Goal: Check status: Check status

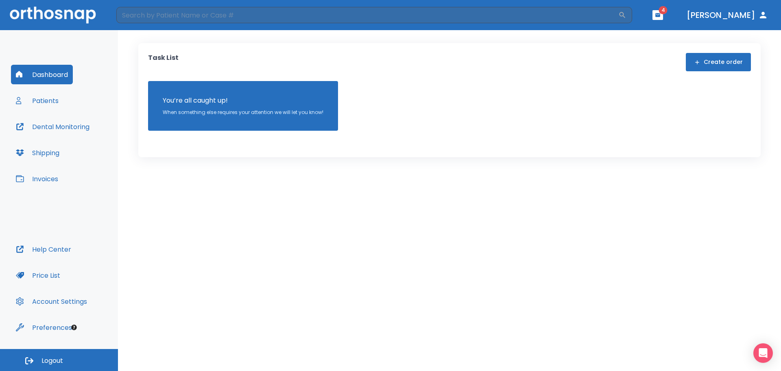
click at [36, 95] on button "Patients" at bounding box center [37, 101] width 52 height 20
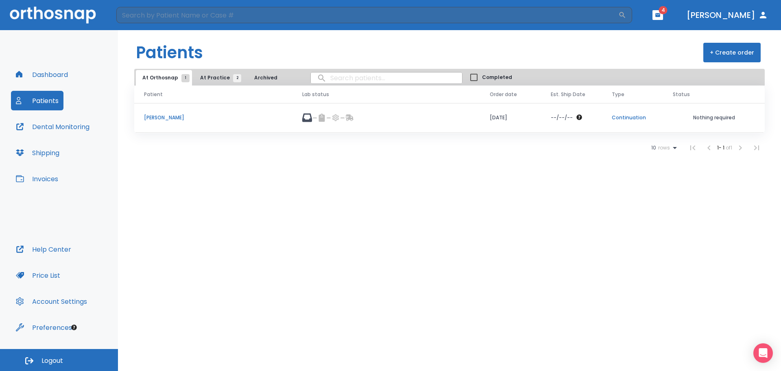
click at [669, 11] on header "​ 4 [PERSON_NAME]" at bounding box center [390, 15] width 781 height 30
click at [660, 14] on icon "button" at bounding box center [657, 15] width 5 height 4
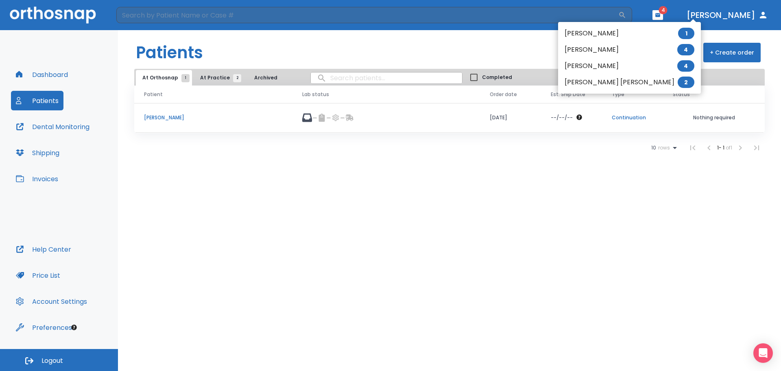
click at [582, 77] on li "[PERSON_NAME] [PERSON_NAME] 2" at bounding box center [629, 82] width 143 height 16
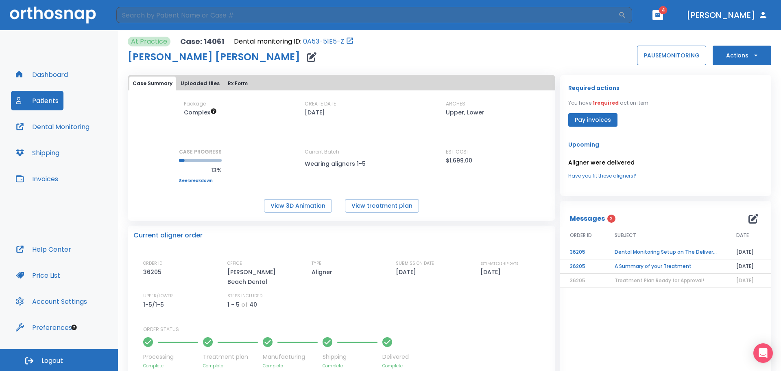
click at [661, 55] on button "PAUSE MONITORING" at bounding box center [671, 56] width 69 height 20
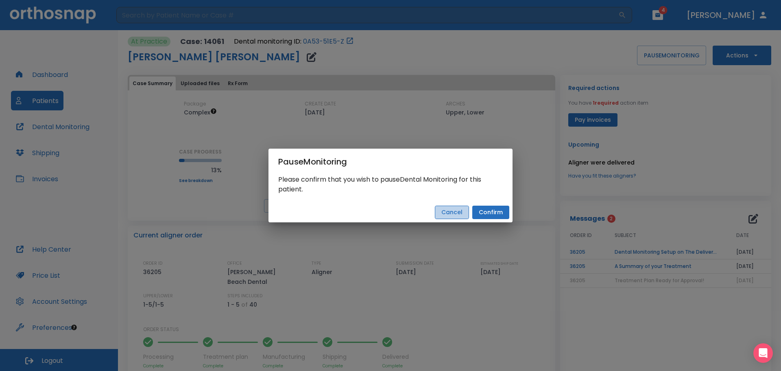
click at [455, 210] on button "Cancel" at bounding box center [452, 211] width 34 height 13
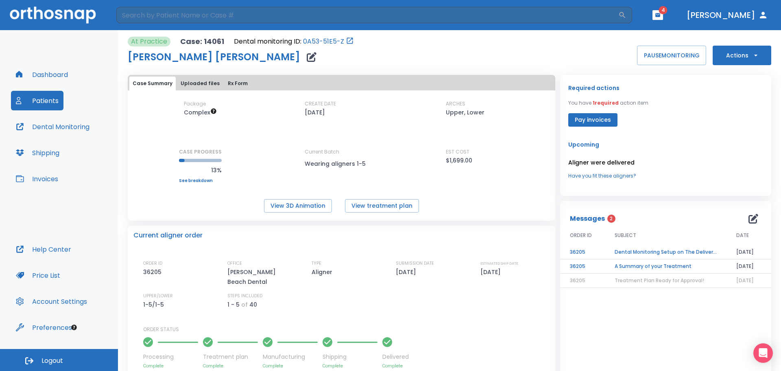
click at [668, 9] on span "4" at bounding box center [663, 10] width 9 height 8
click at [663, 12] on button "button" at bounding box center [657, 15] width 11 height 10
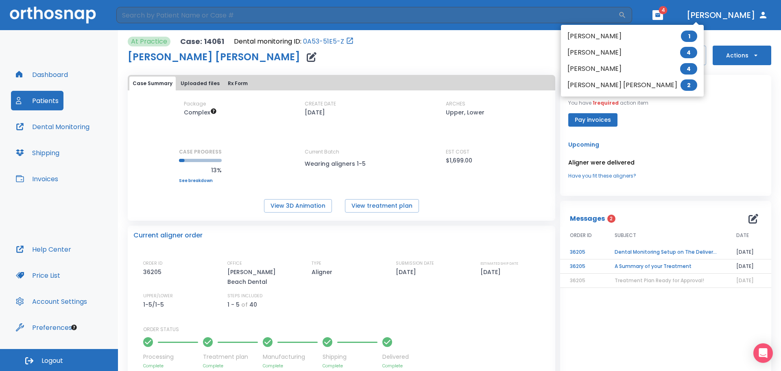
click at [591, 65] on li "RICHARD DIMONDA 4" at bounding box center [632, 69] width 143 height 16
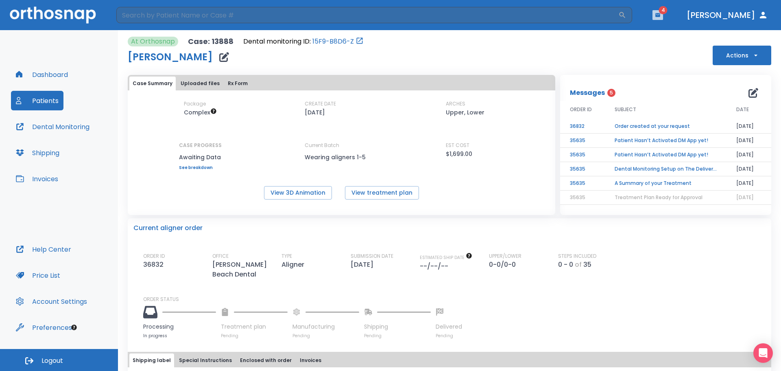
click at [663, 11] on button "button" at bounding box center [657, 15] width 11 height 10
